Goal: Transaction & Acquisition: Purchase product/service

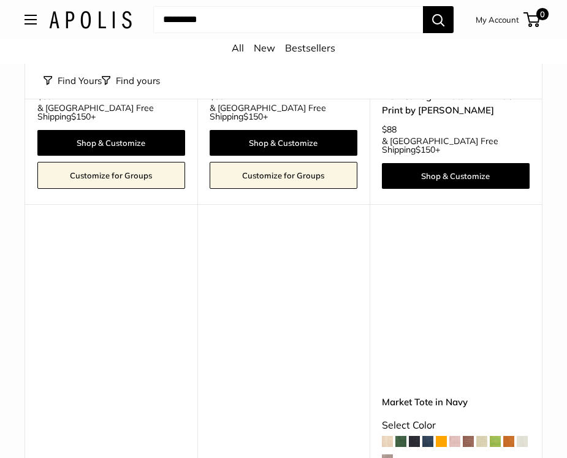
scroll to position [5507, 0]
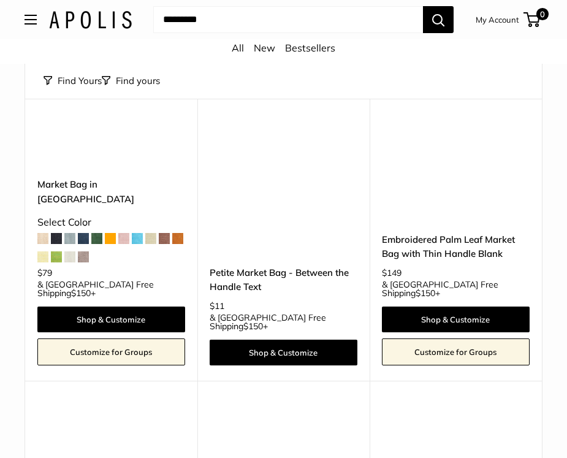
scroll to position [5186, 0]
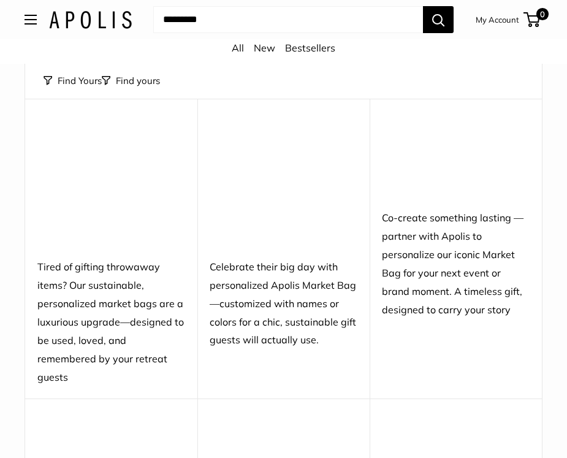
scroll to position [5135, 0]
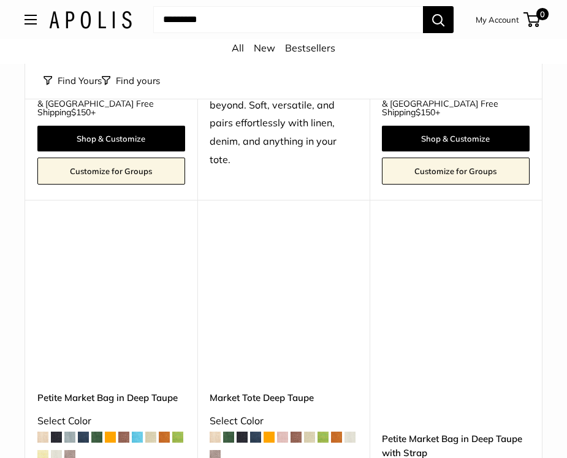
scroll to position [1475, 0]
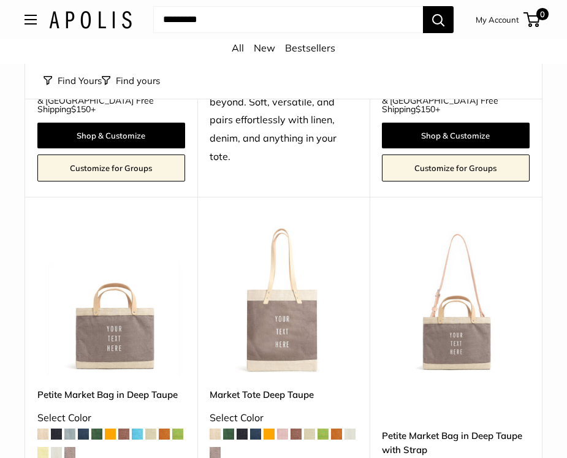
click at [0, 0] on img at bounding box center [0, 0] width 0 height 0
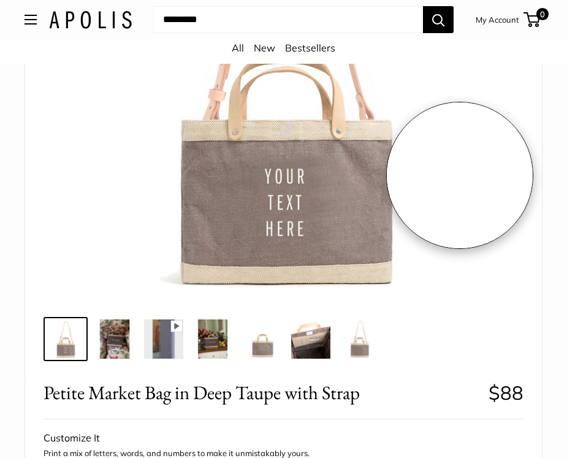
scroll to position [269, 0]
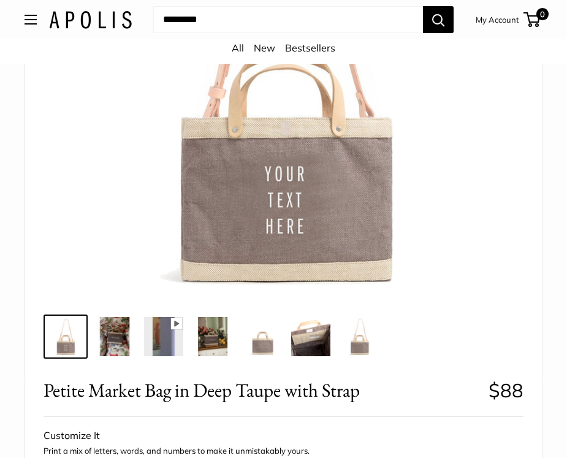
click at [114, 339] on img at bounding box center [114, 336] width 39 height 39
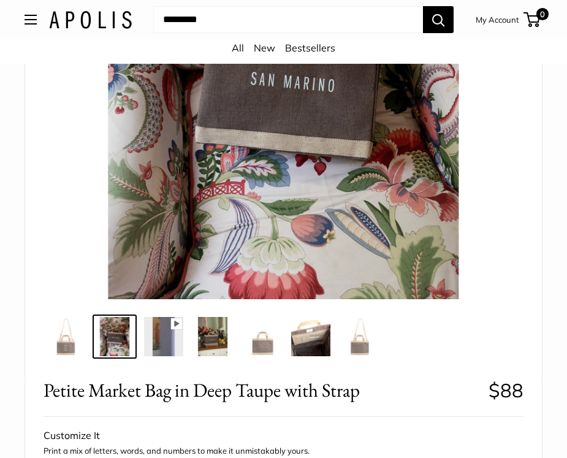
click at [166, 348] on img at bounding box center [163, 336] width 39 height 39
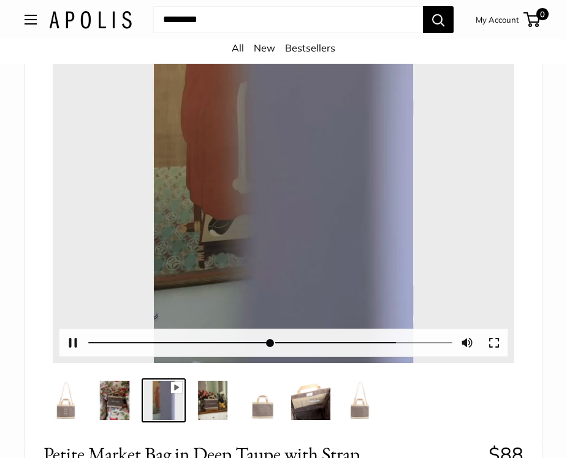
scroll to position [207, 0]
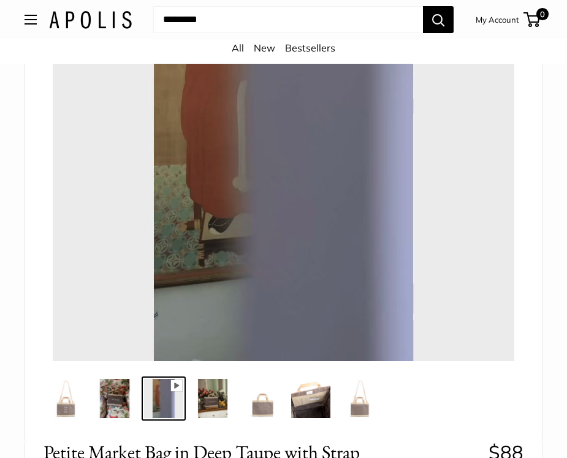
click at [212, 409] on img at bounding box center [212, 398] width 39 height 39
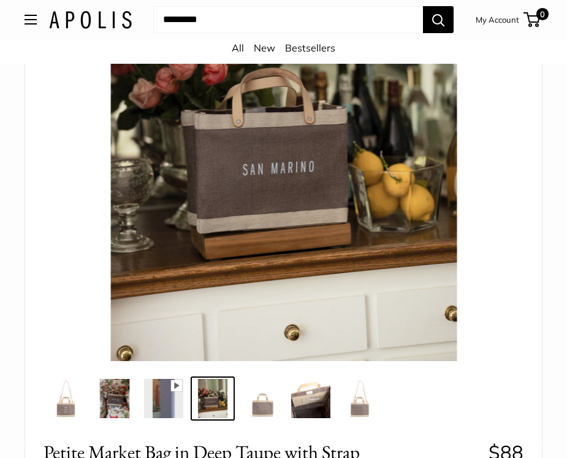
type input "*"
click at [262, 405] on img at bounding box center [261, 398] width 39 height 39
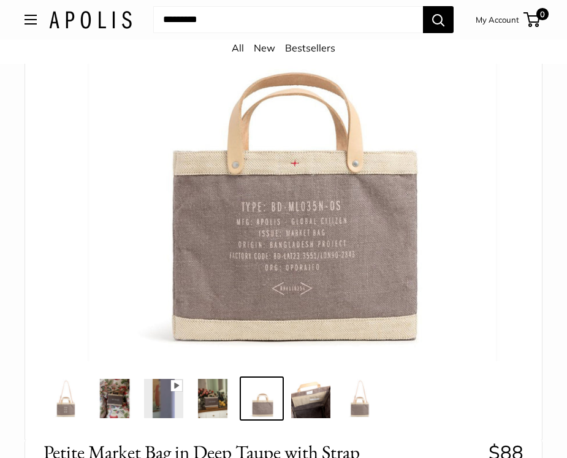
click at [317, 406] on img at bounding box center [310, 398] width 39 height 39
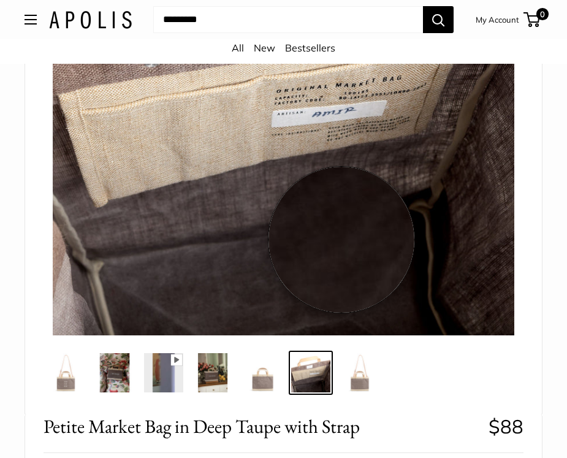
scroll to position [251, 0]
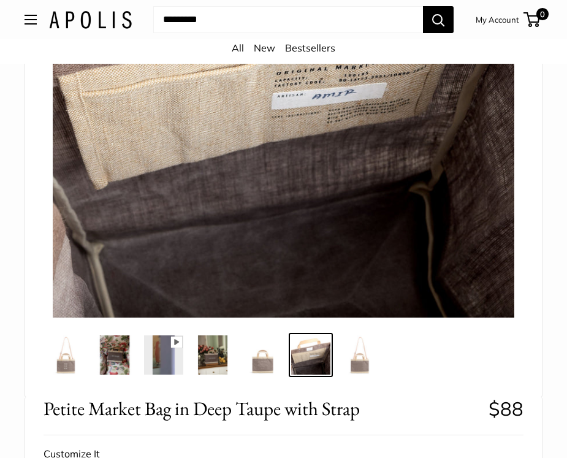
click at [358, 361] on img at bounding box center [359, 355] width 39 height 39
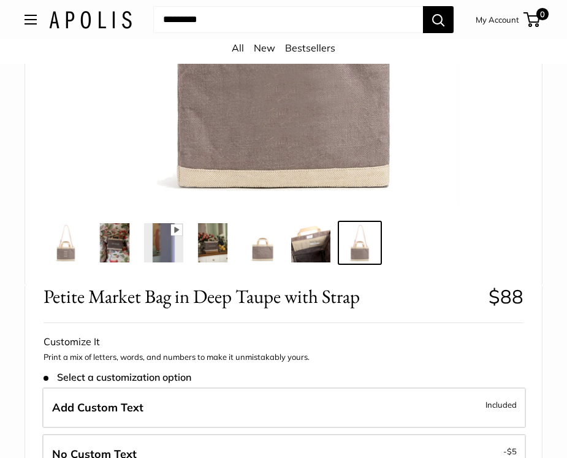
scroll to position [364, 0]
